Goal: Navigation & Orientation: Find specific page/section

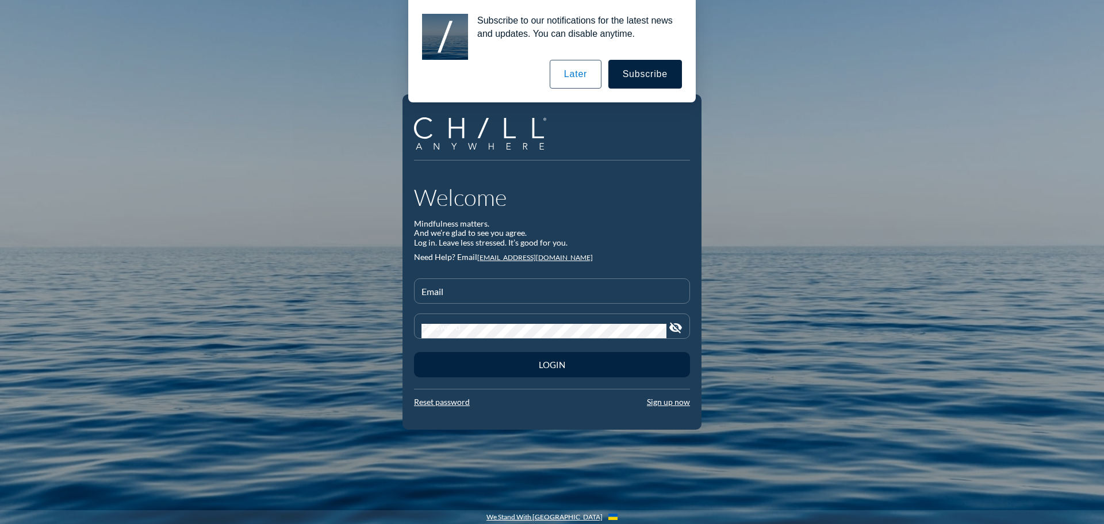
click at [577, 73] on button "Later" at bounding box center [576, 74] width 52 height 29
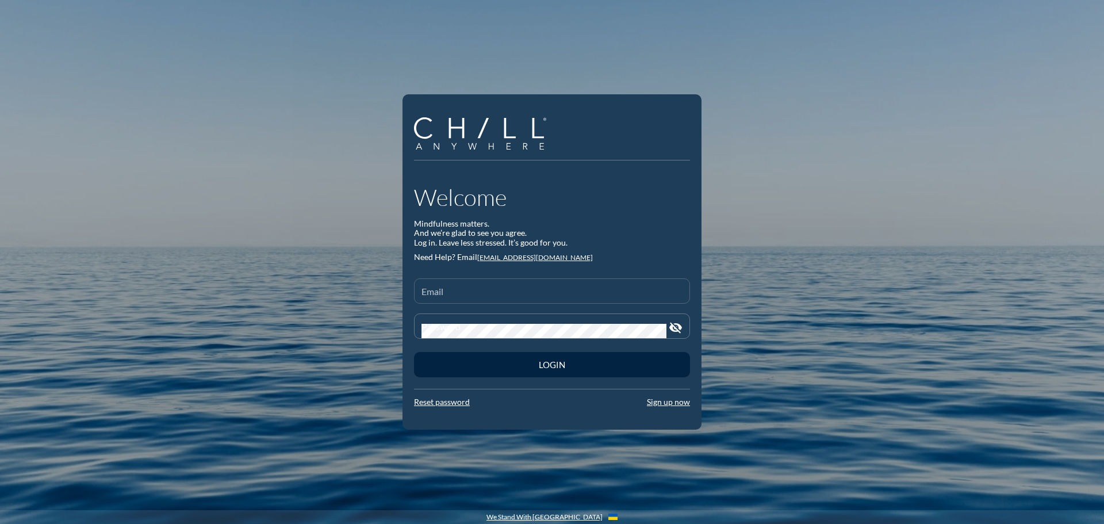
click at [497, 296] on input "Email" at bounding box center [552, 296] width 261 height 14
click at [468, 294] on input "Email" at bounding box center [552, 294] width 261 height 14
type input "kkurr@edf.org"
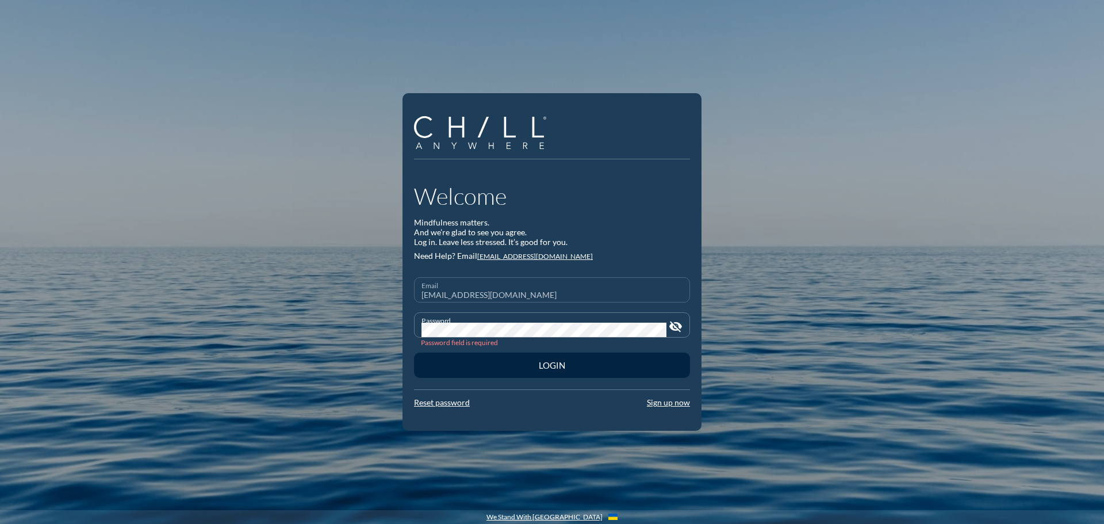
click at [414, 353] on button "Login" at bounding box center [552, 365] width 276 height 25
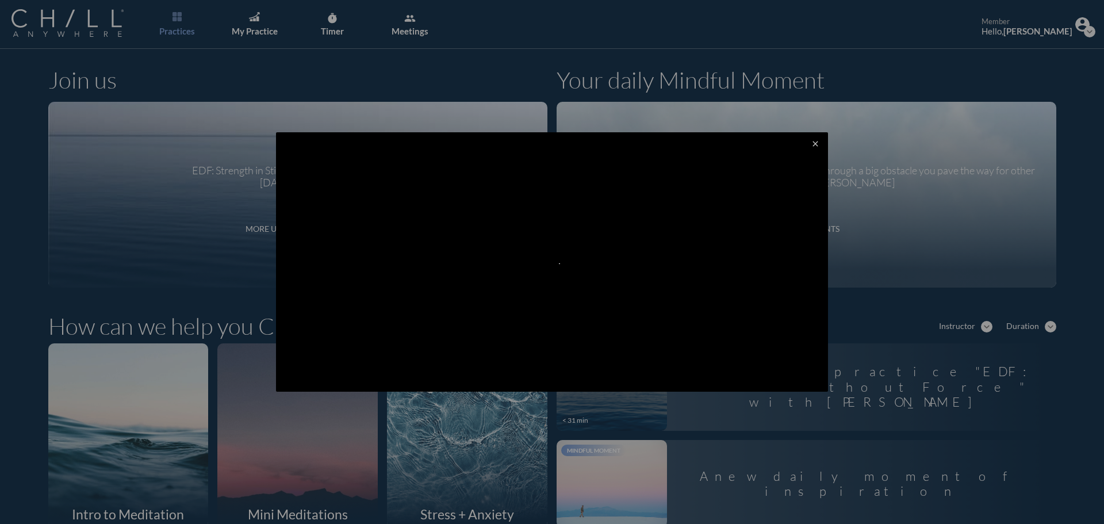
click at [811, 146] on icon "close" at bounding box center [815, 143] width 9 height 9
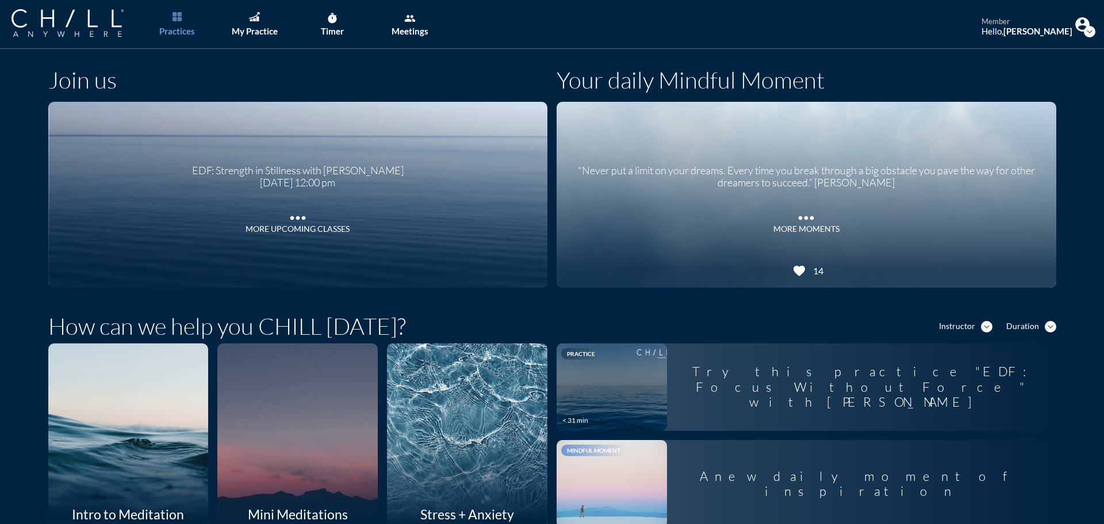
click at [797, 273] on icon "favorite" at bounding box center [800, 271] width 14 height 14
click at [1036, 27] on strong "[PERSON_NAME]" at bounding box center [1038, 31] width 69 height 10
click at [1076, 27] on img at bounding box center [1083, 24] width 14 height 14
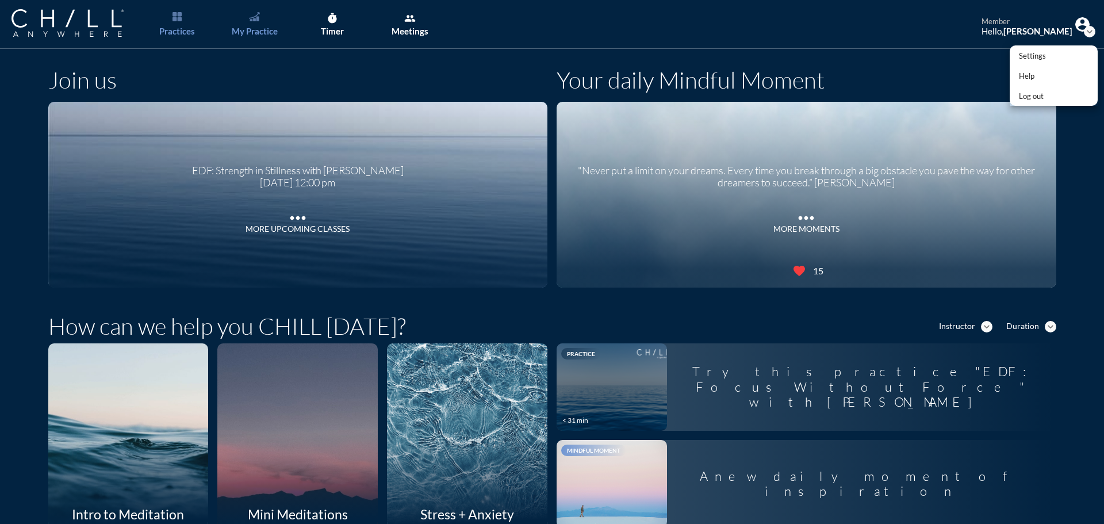
click at [252, 29] on div "My Practice" at bounding box center [255, 31] width 46 height 10
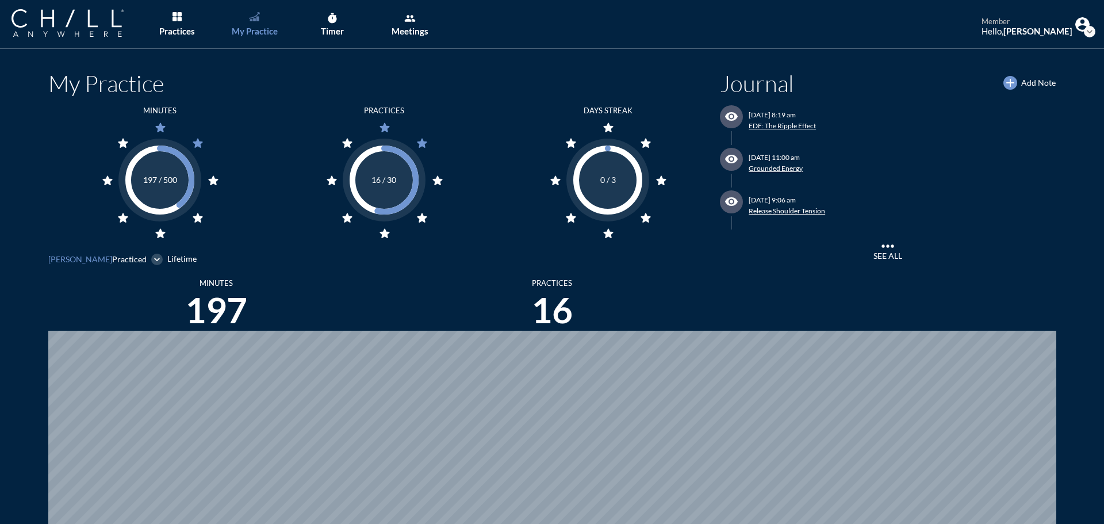
scroll to position [524, 1096]
